Goal: Task Accomplishment & Management: Use online tool/utility

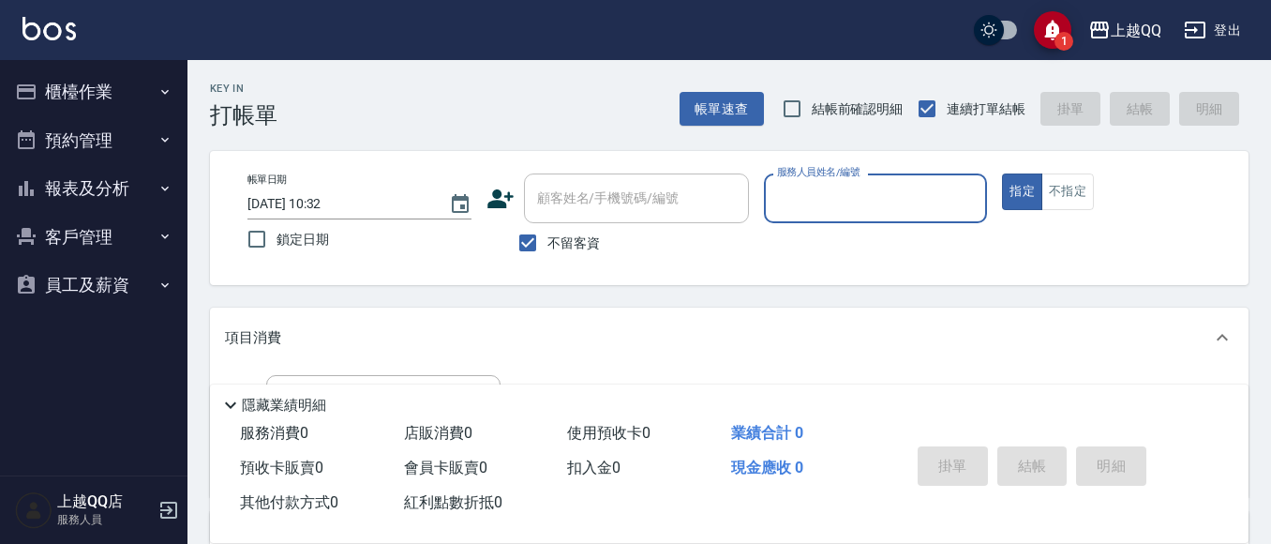
click at [58, 176] on button "報表及分析" at bounding box center [93, 188] width 172 height 49
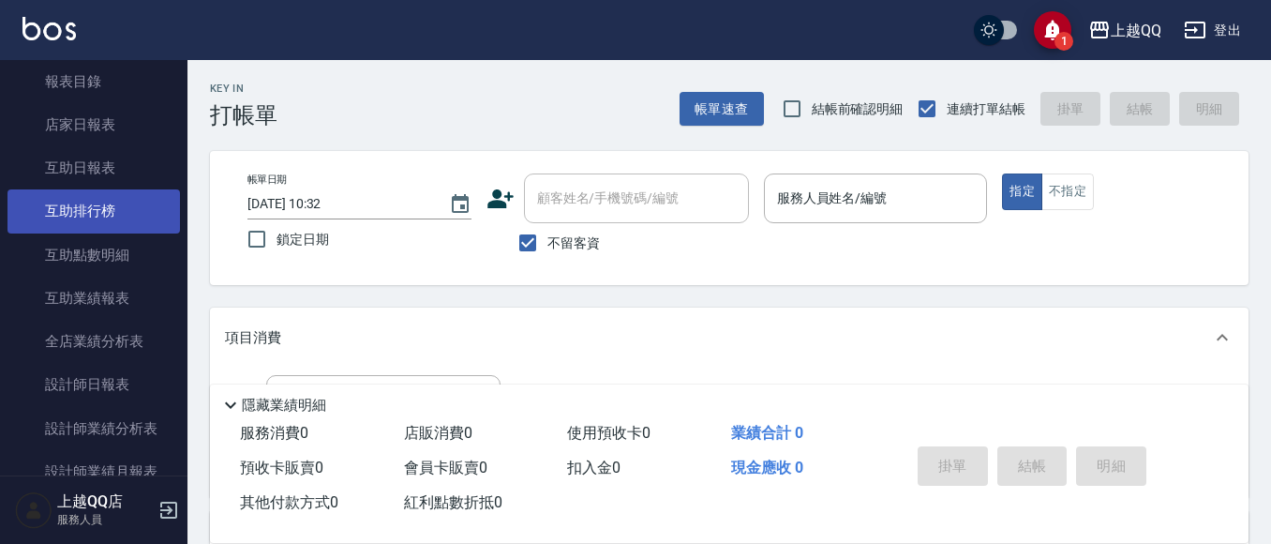
scroll to position [187, 0]
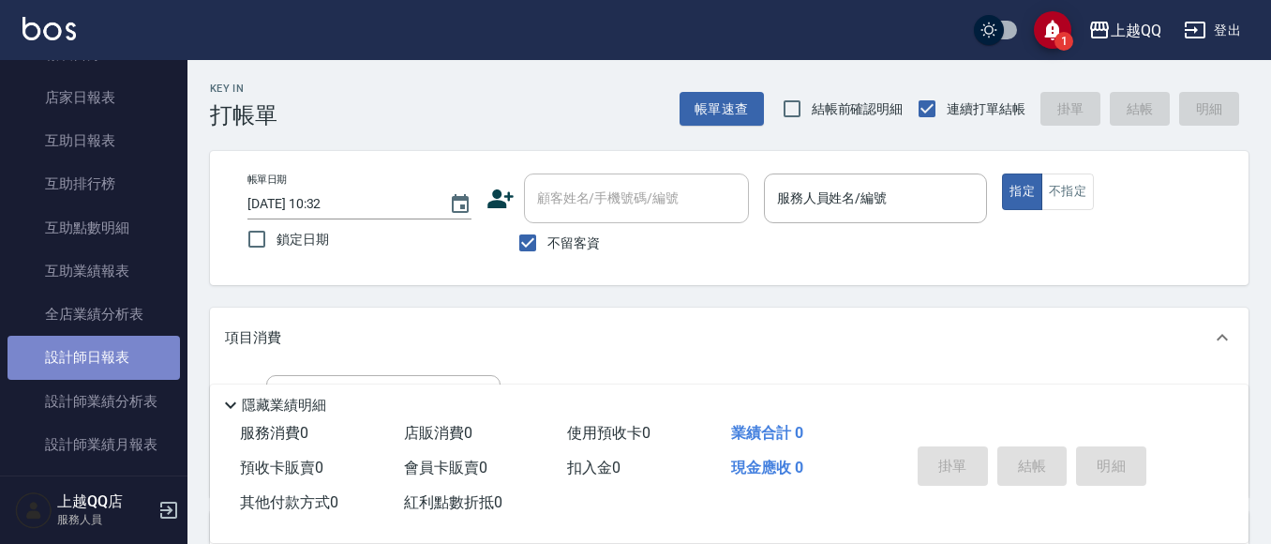
click at [128, 351] on link "設計師日報表" at bounding box center [93, 357] width 172 height 43
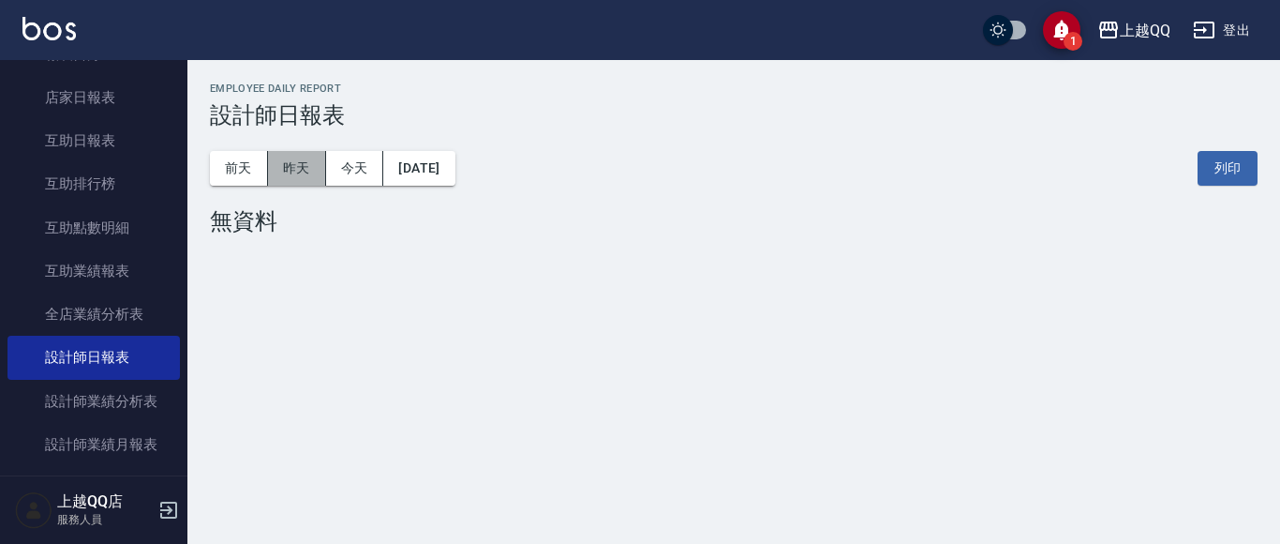
click at [277, 171] on button "昨天" at bounding box center [297, 168] width 58 height 35
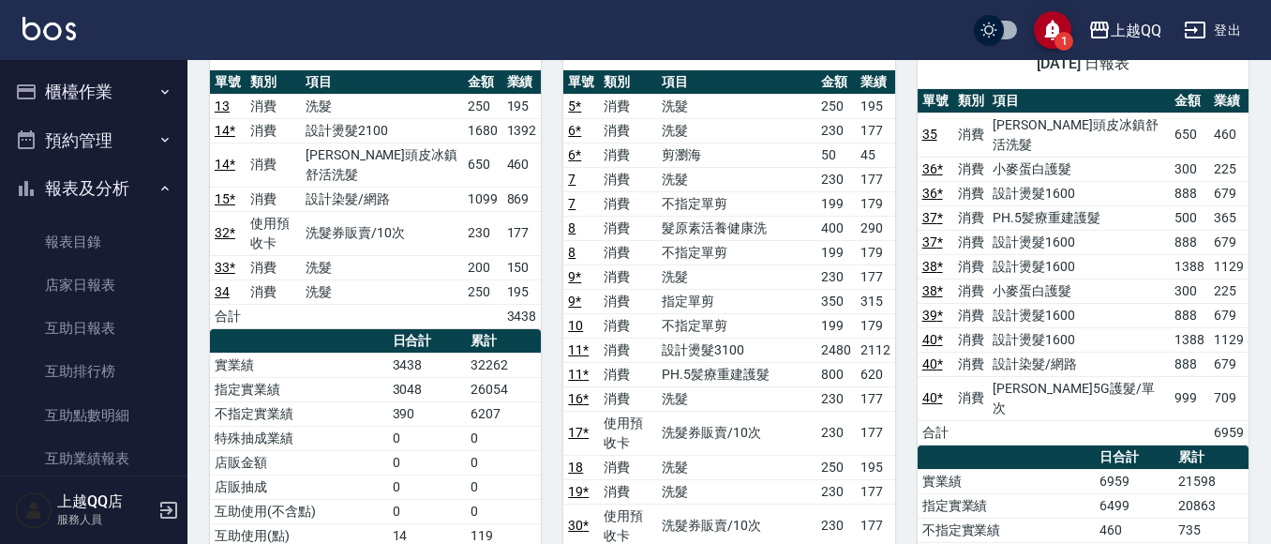
click at [127, 187] on button "報表及分析" at bounding box center [93, 188] width 172 height 49
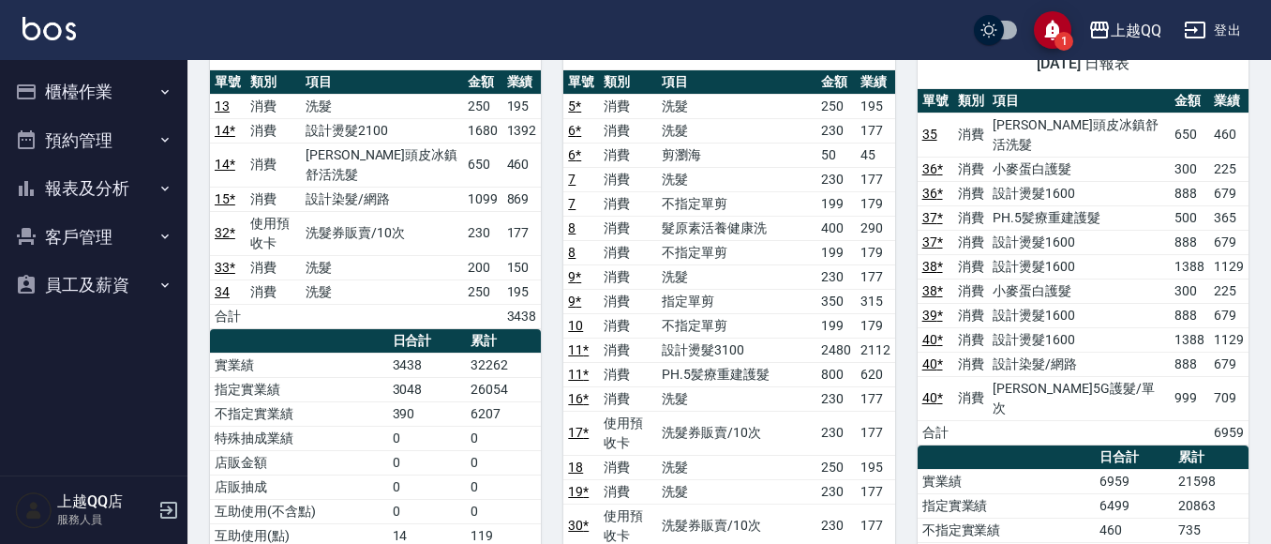
click at [105, 83] on button "櫃檯作業" at bounding box center [93, 91] width 172 height 49
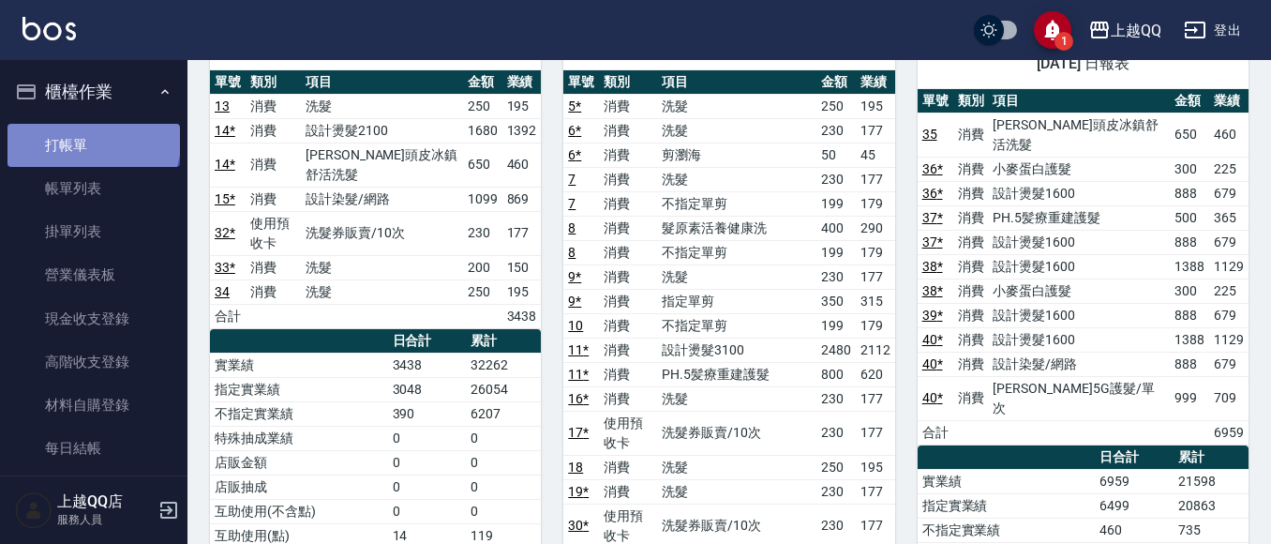
click at [92, 141] on link "打帳單" at bounding box center [93, 145] width 172 height 43
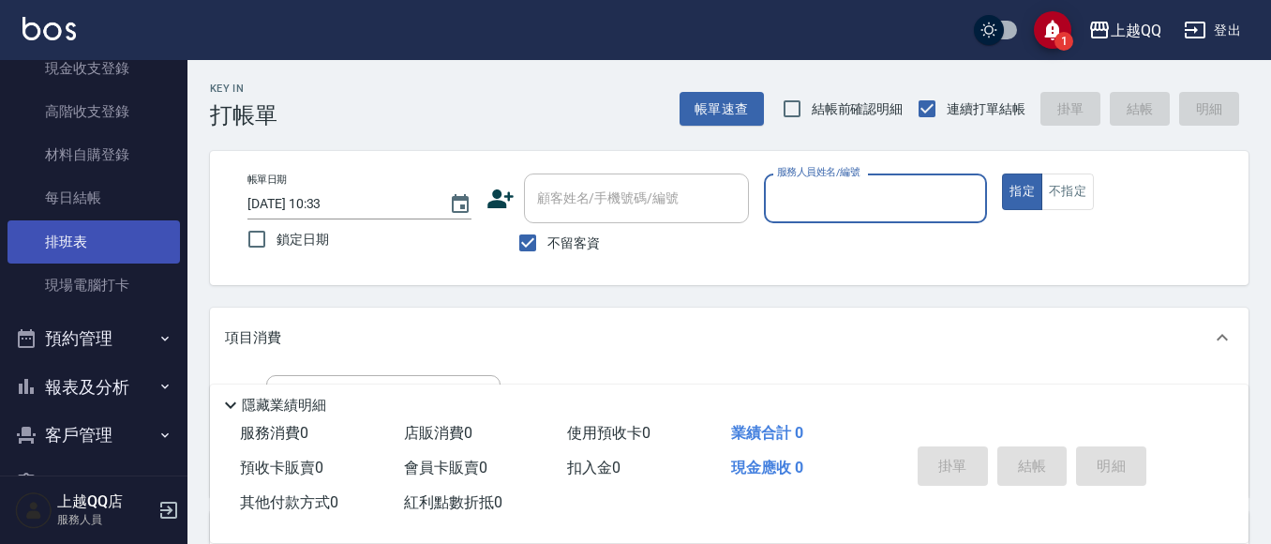
scroll to position [281, 0]
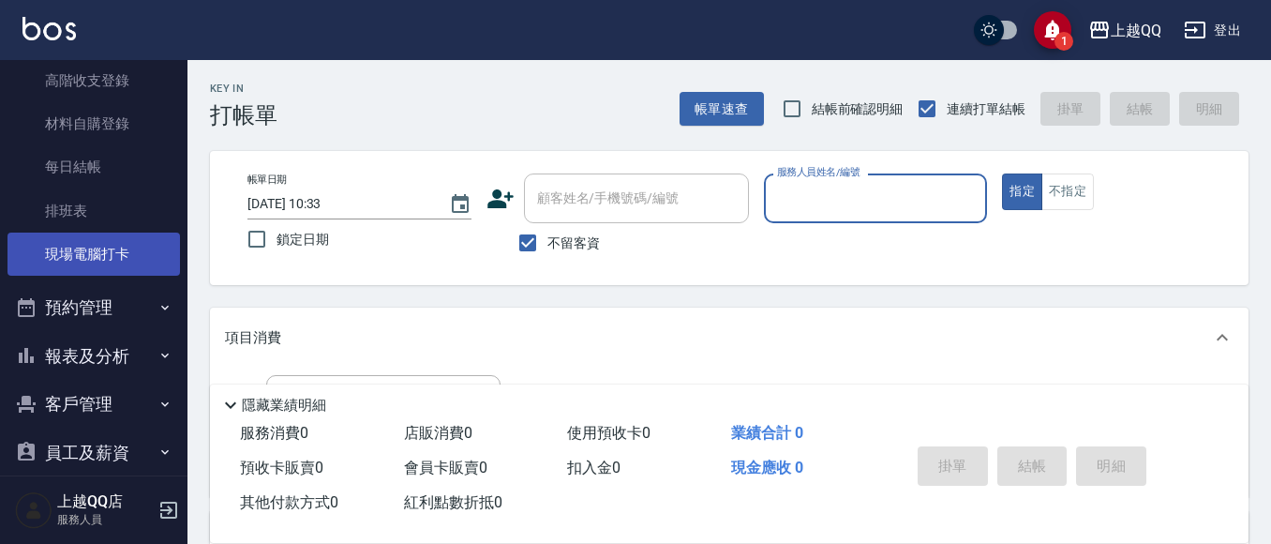
click at [109, 251] on link "現場電腦打卡" at bounding box center [93, 253] width 172 height 43
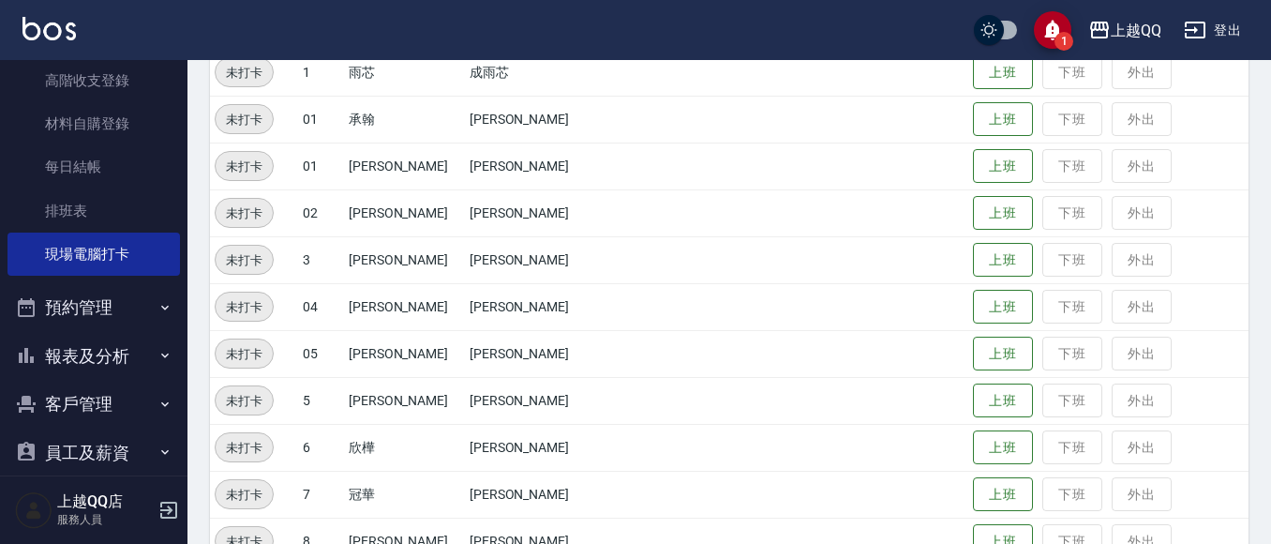
scroll to position [281, 0]
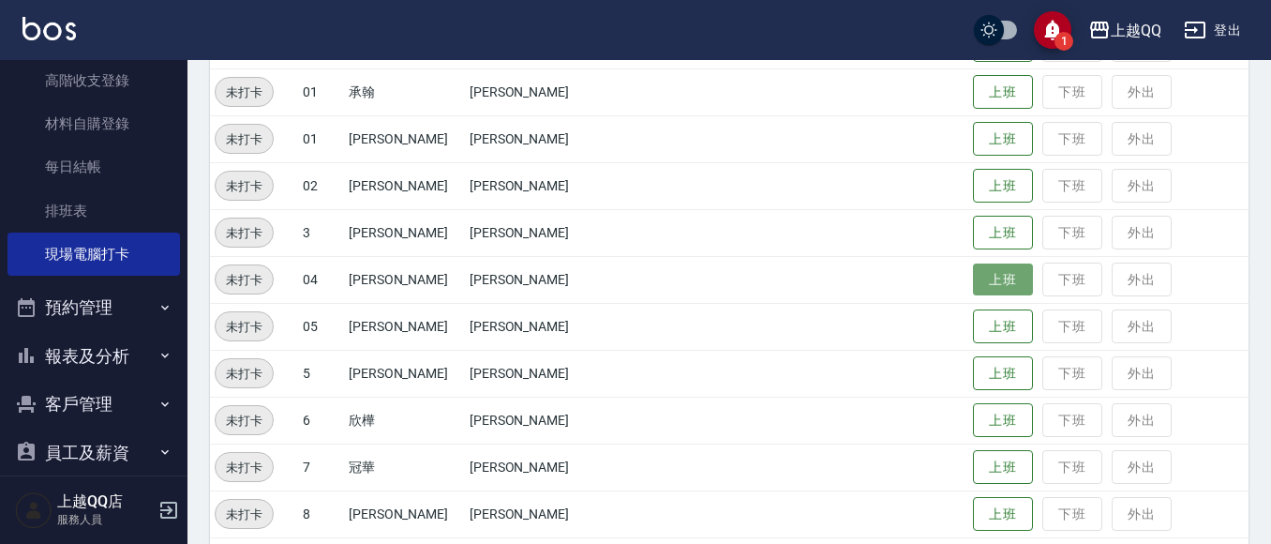
click at [984, 266] on button "上班" at bounding box center [1003, 279] width 60 height 33
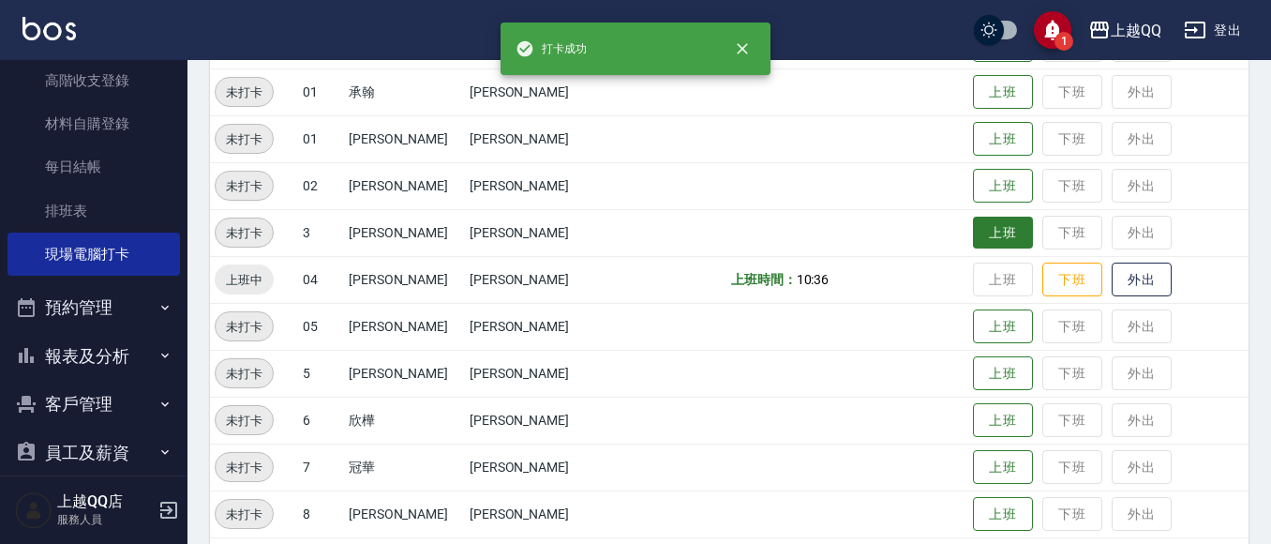
click at [973, 220] on button "上班" at bounding box center [1003, 233] width 60 height 33
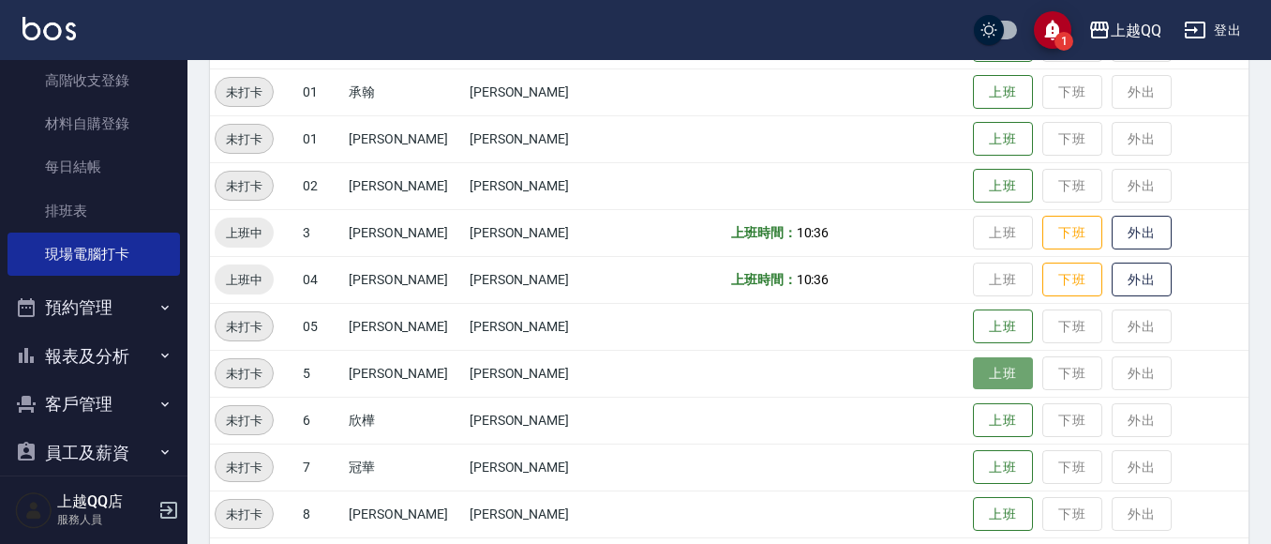
click at [975, 380] on button "上班" at bounding box center [1003, 373] width 60 height 33
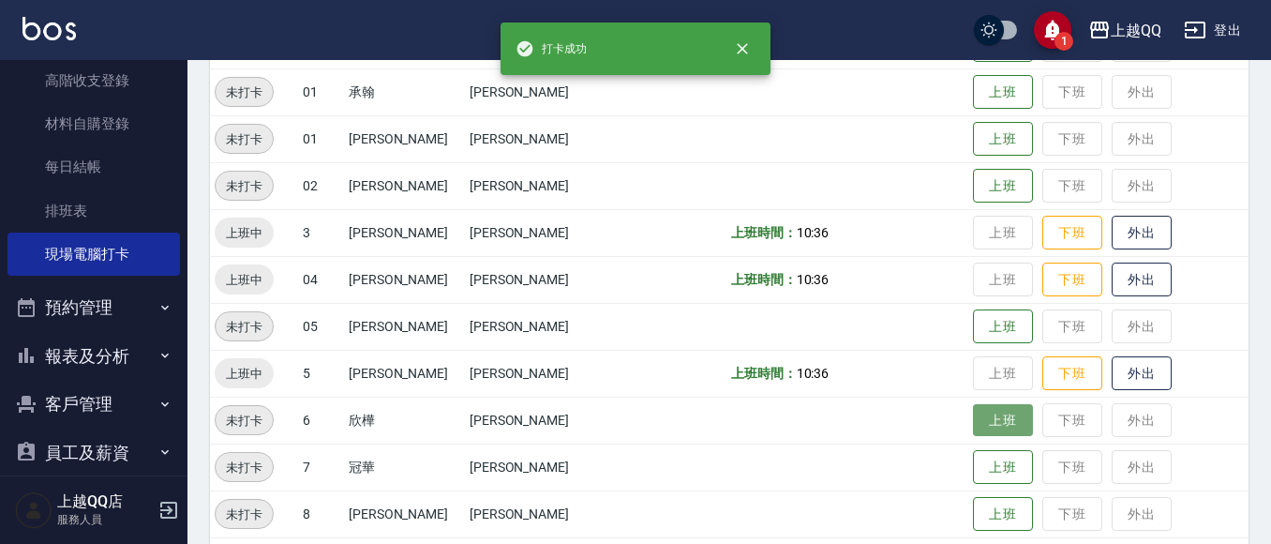
click at [997, 413] on button "上班" at bounding box center [1003, 420] width 60 height 33
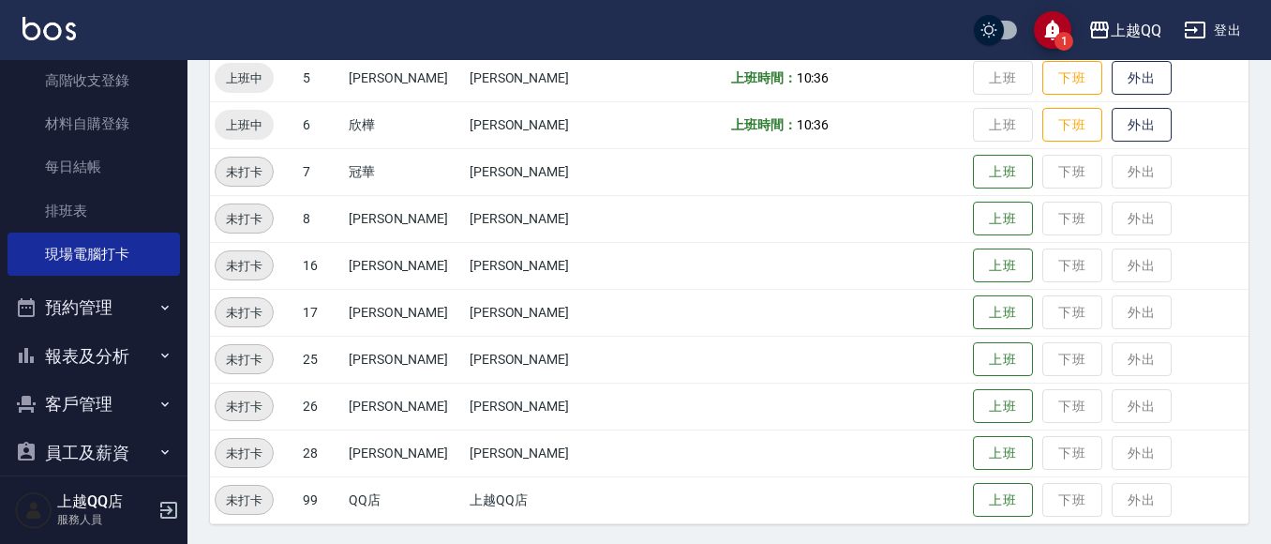
scroll to position [579, 0]
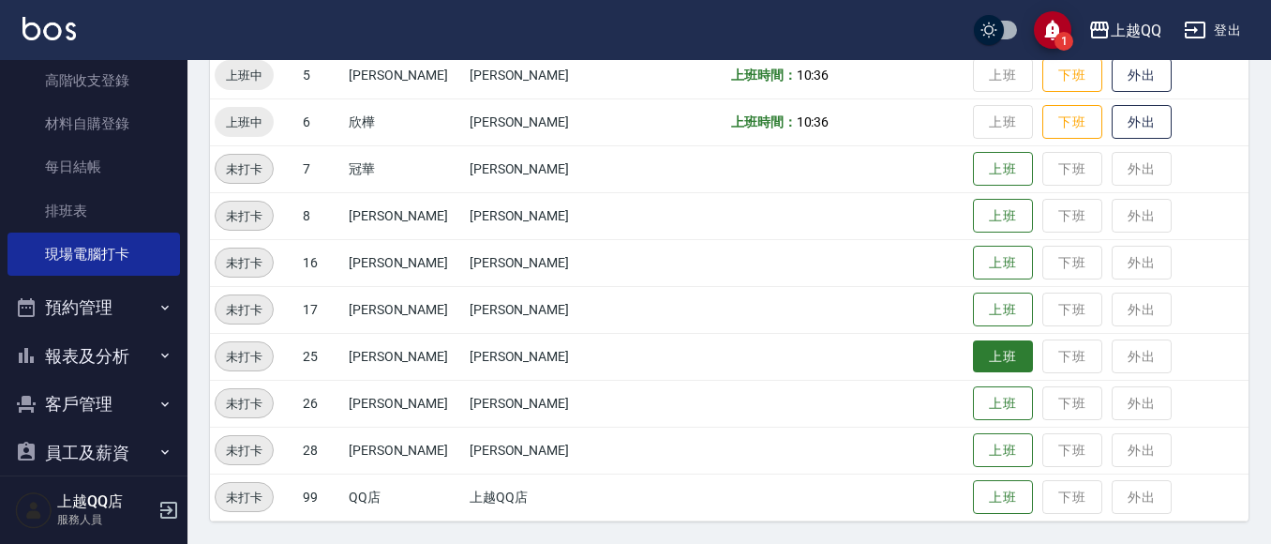
click at [979, 355] on button "上班" at bounding box center [1003, 356] width 60 height 33
